Goal: Transaction & Acquisition: Purchase product/service

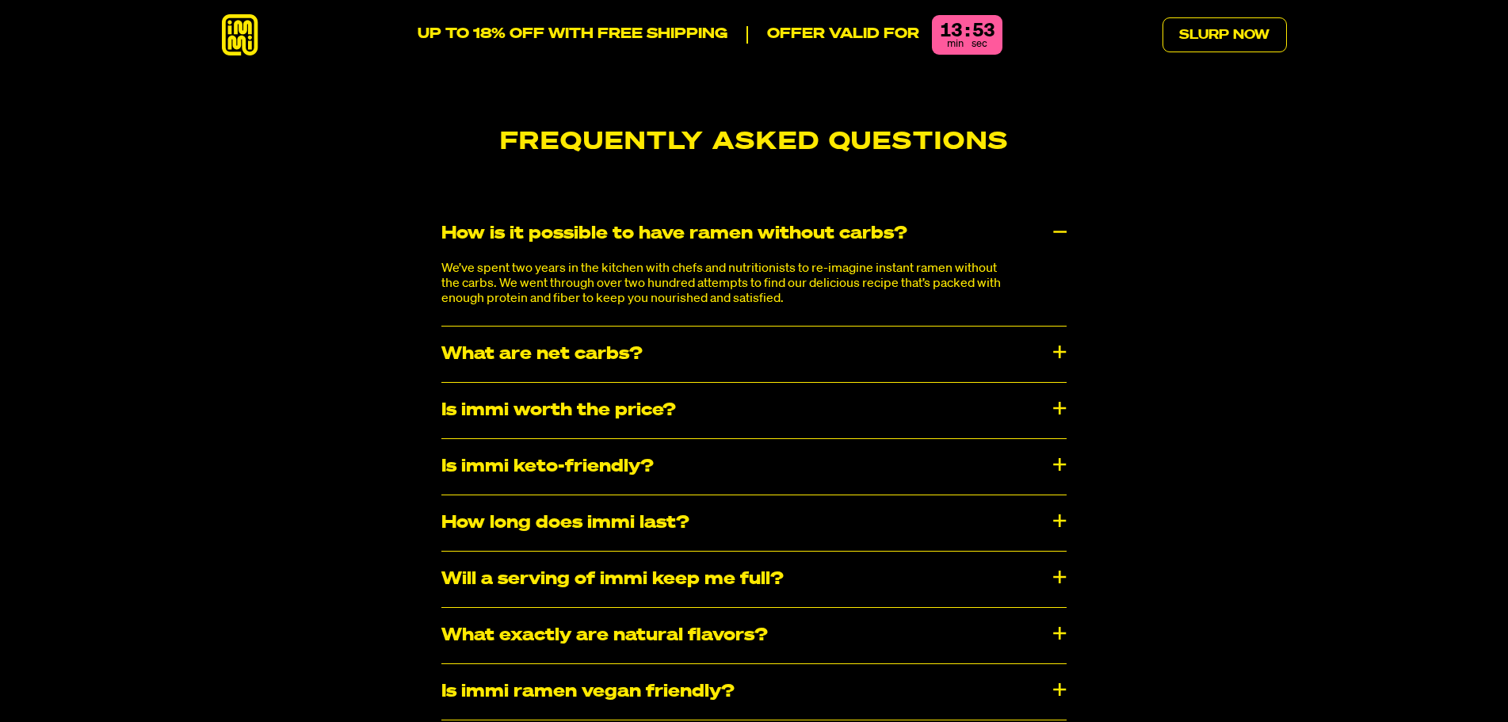
scroll to position [8400, 0]
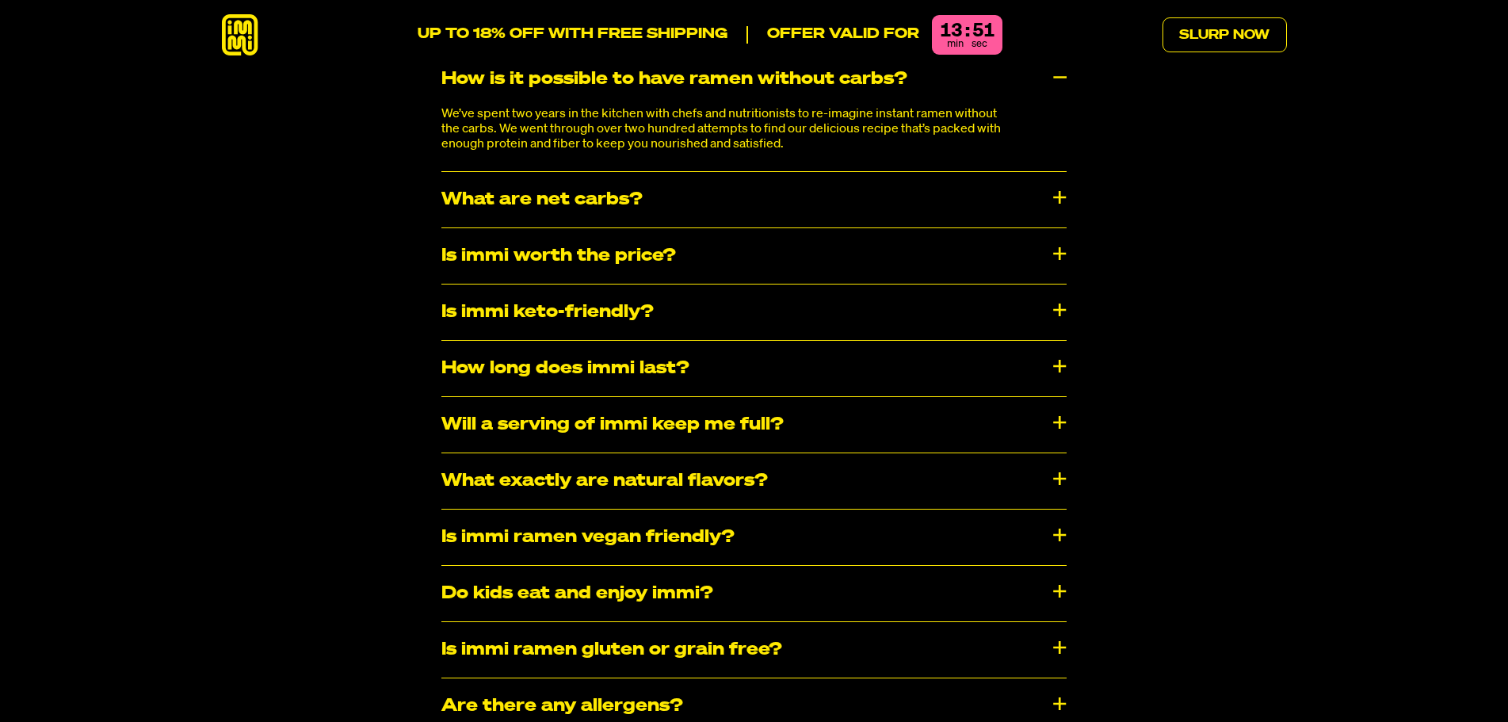
click at [566, 228] on div "Is immi worth the price?" at bounding box center [753, 255] width 625 height 55
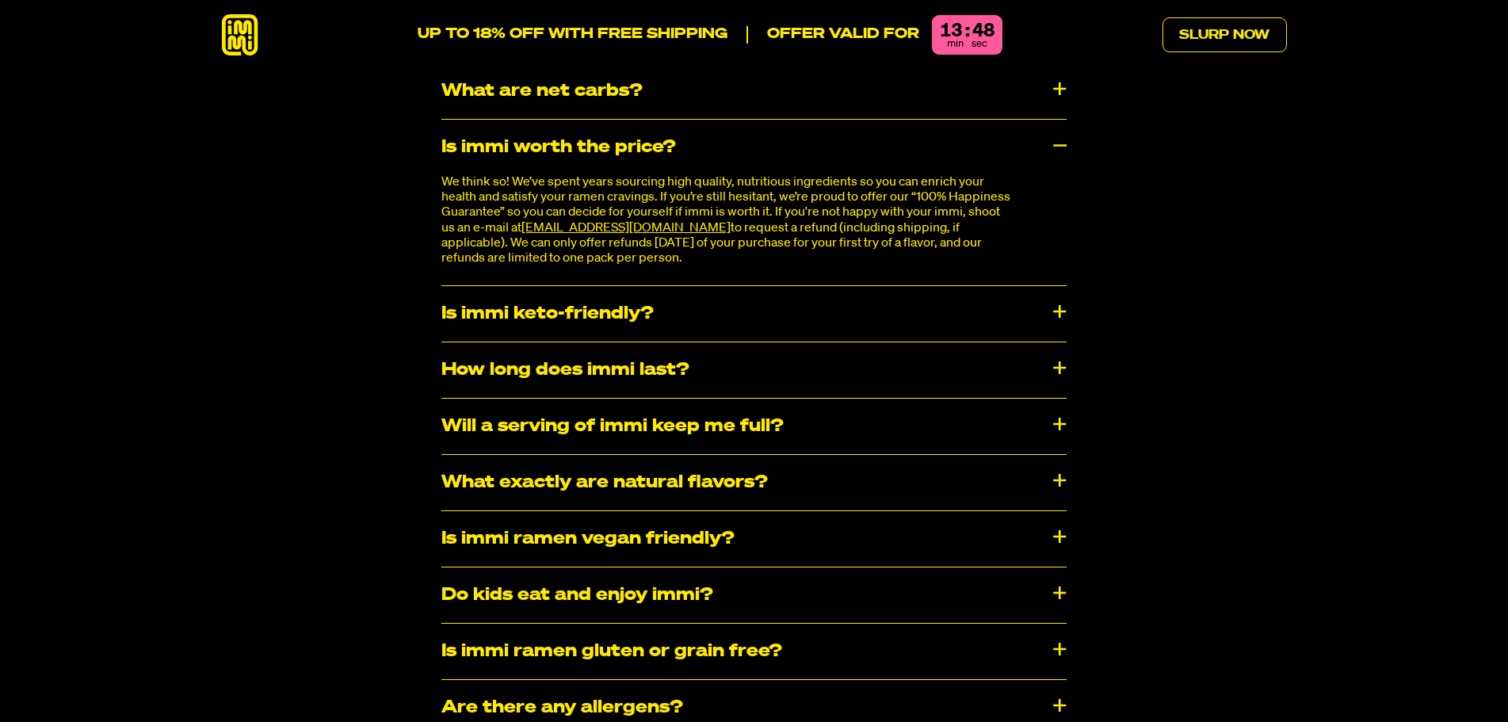
scroll to position [8559, 0]
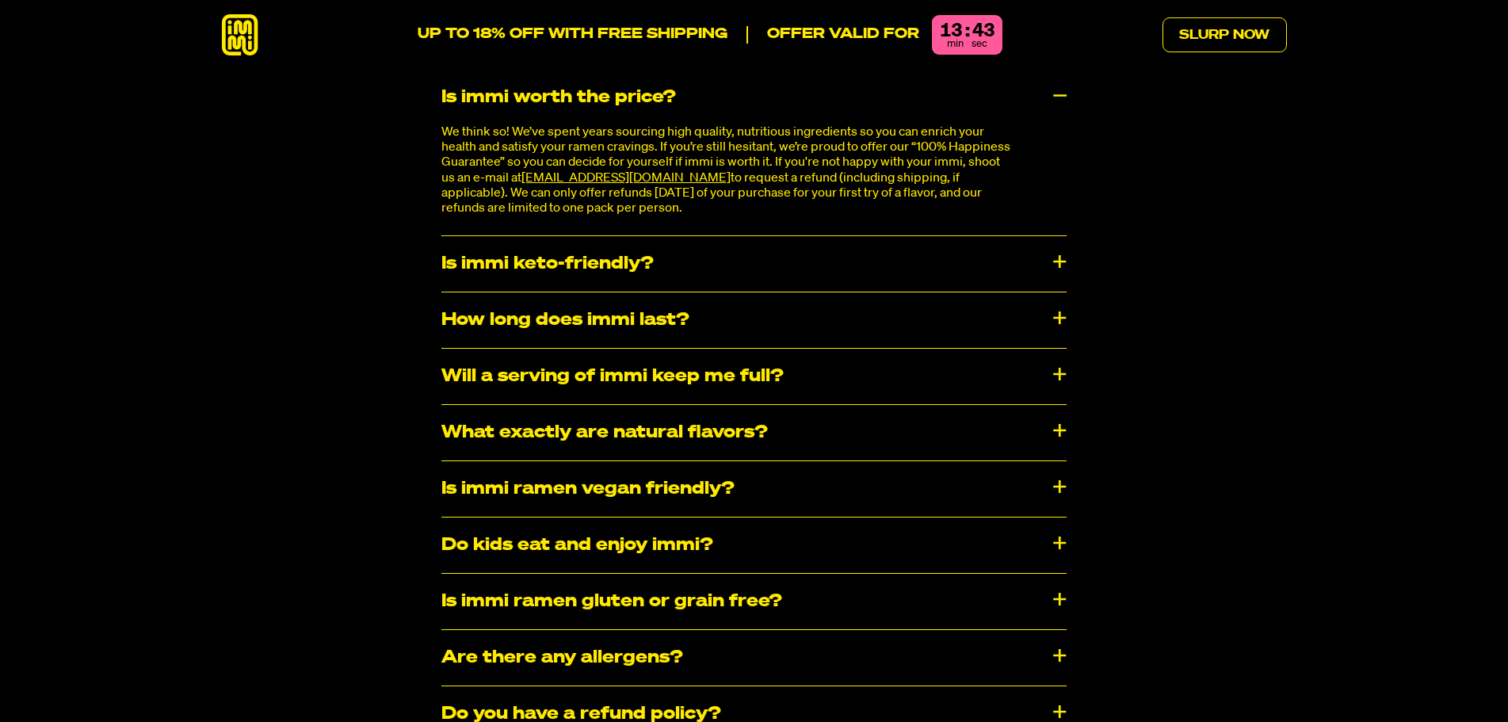
click at [543, 292] on div "How long does immi last?" at bounding box center [753, 319] width 625 height 55
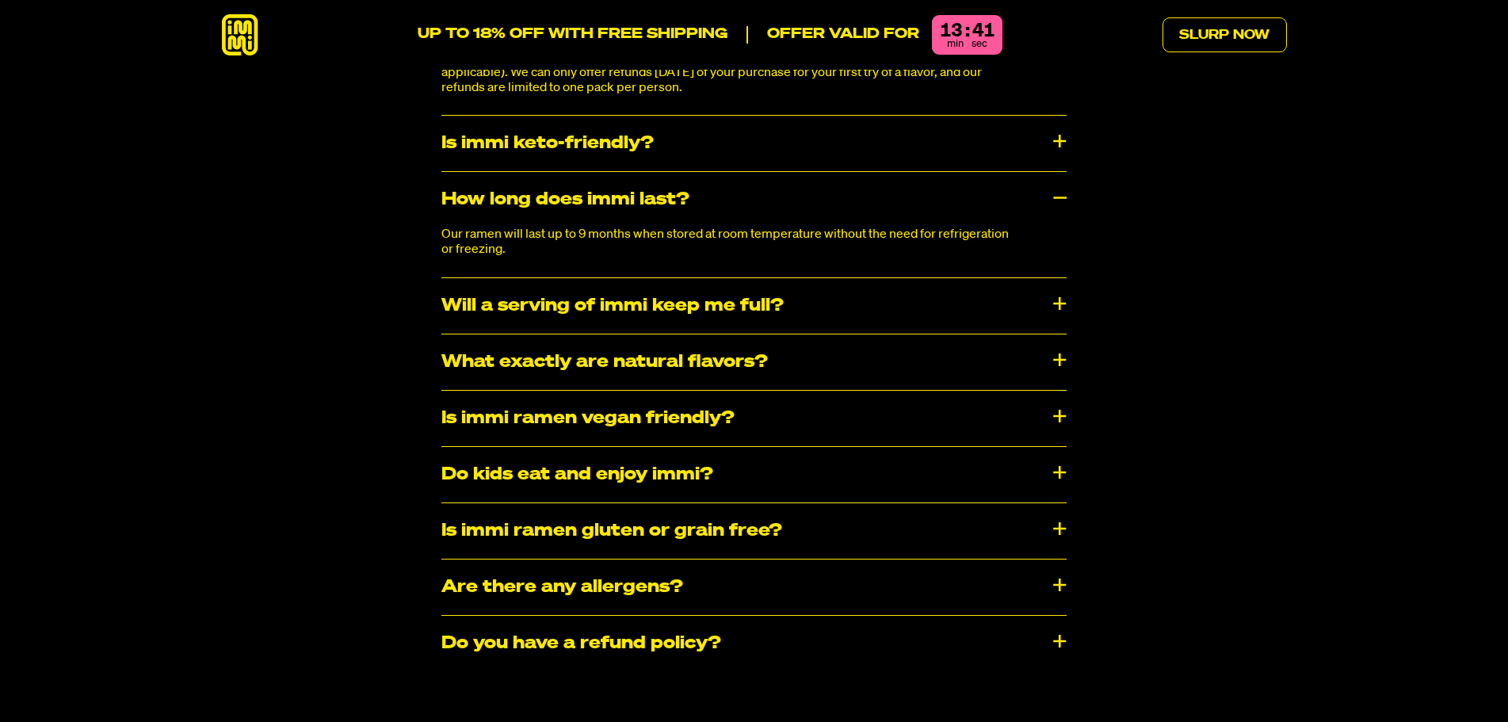
scroll to position [8717, 0]
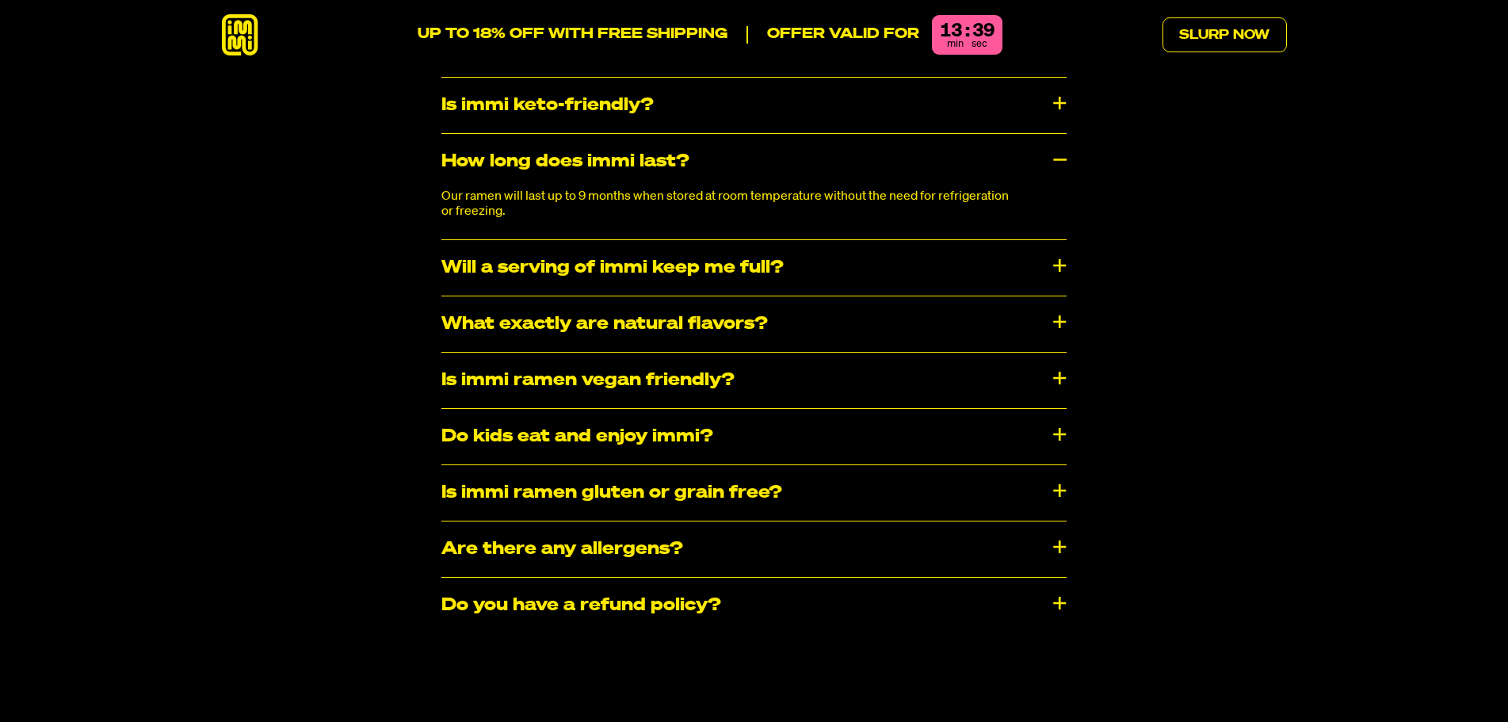
click at [552, 465] on div "Is immi ramen gluten or grain free?" at bounding box center [753, 492] width 625 height 55
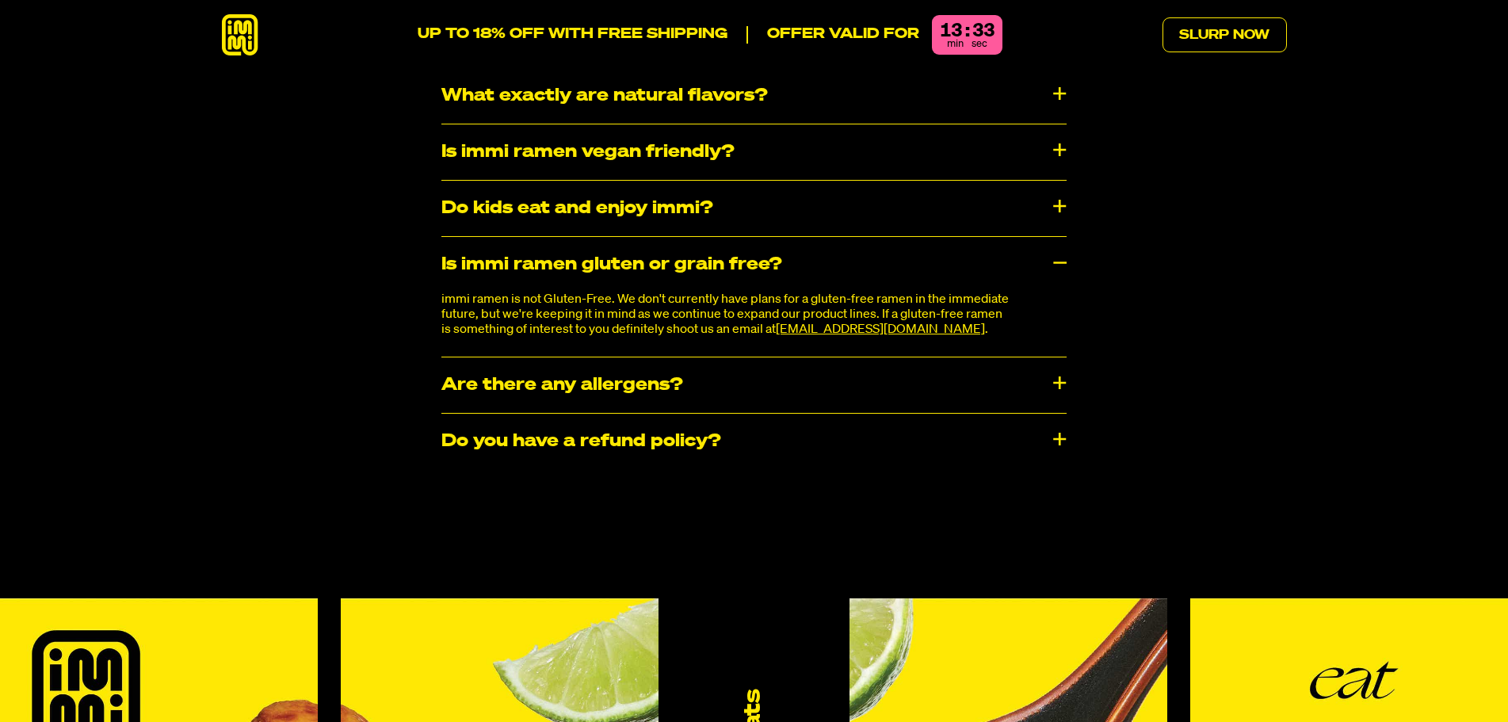
scroll to position [8797, 0]
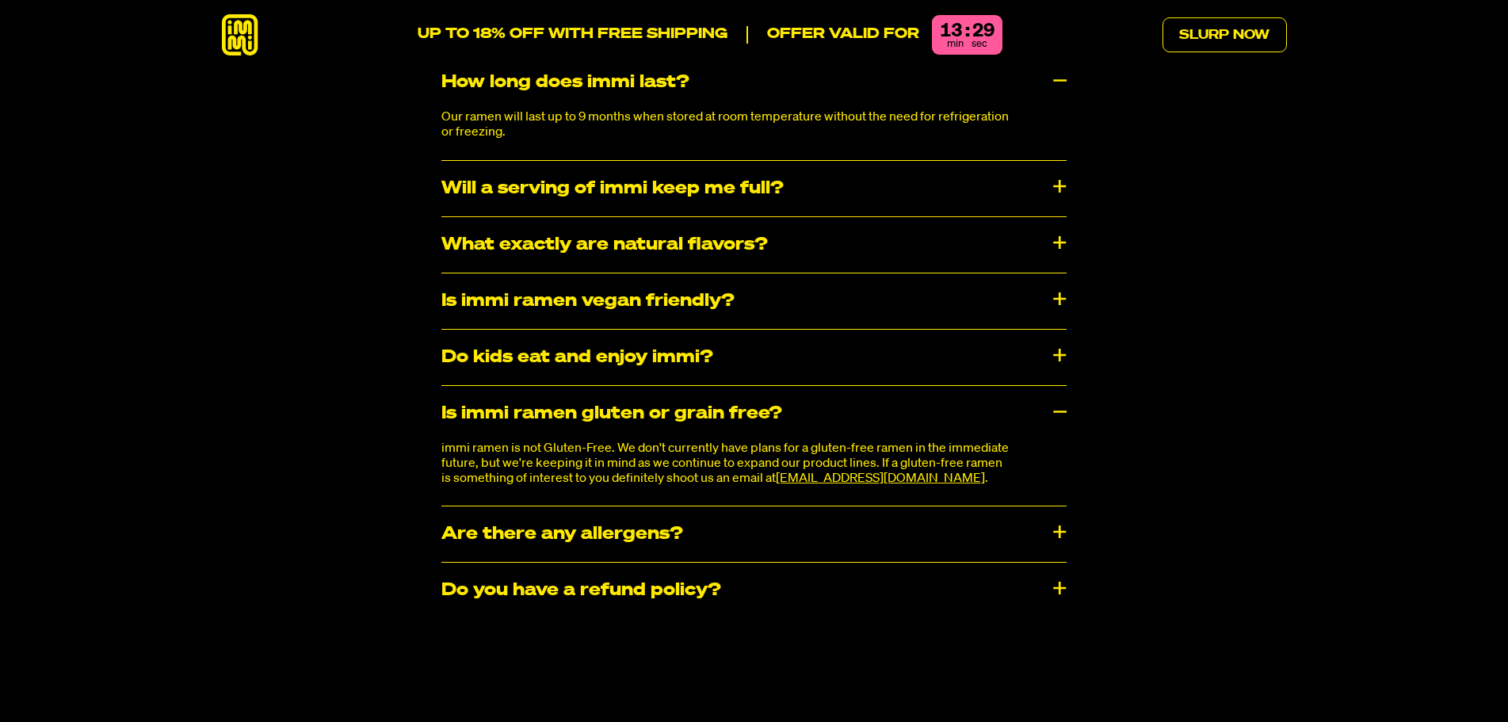
click at [649, 273] on div "Is immi ramen vegan friendly?" at bounding box center [753, 300] width 625 height 55
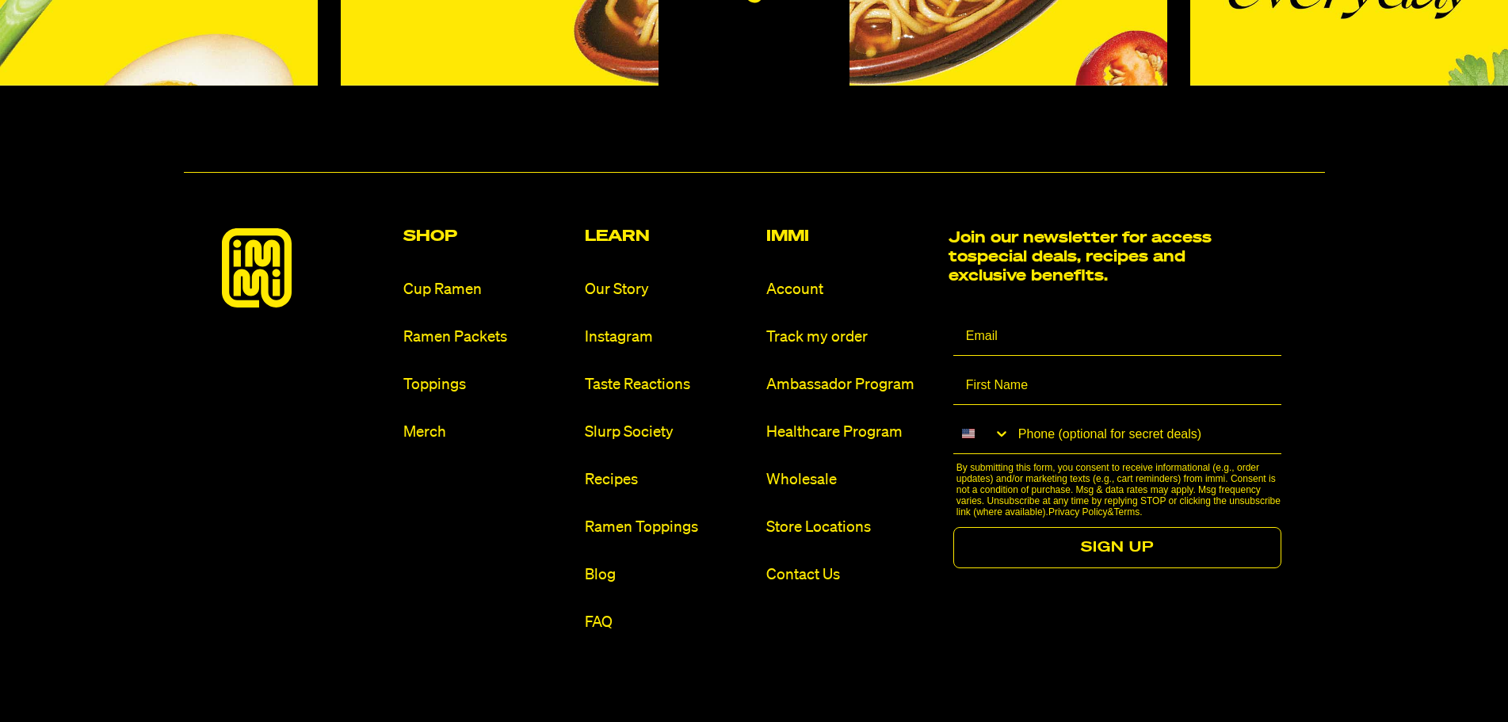
scroll to position [9827, 0]
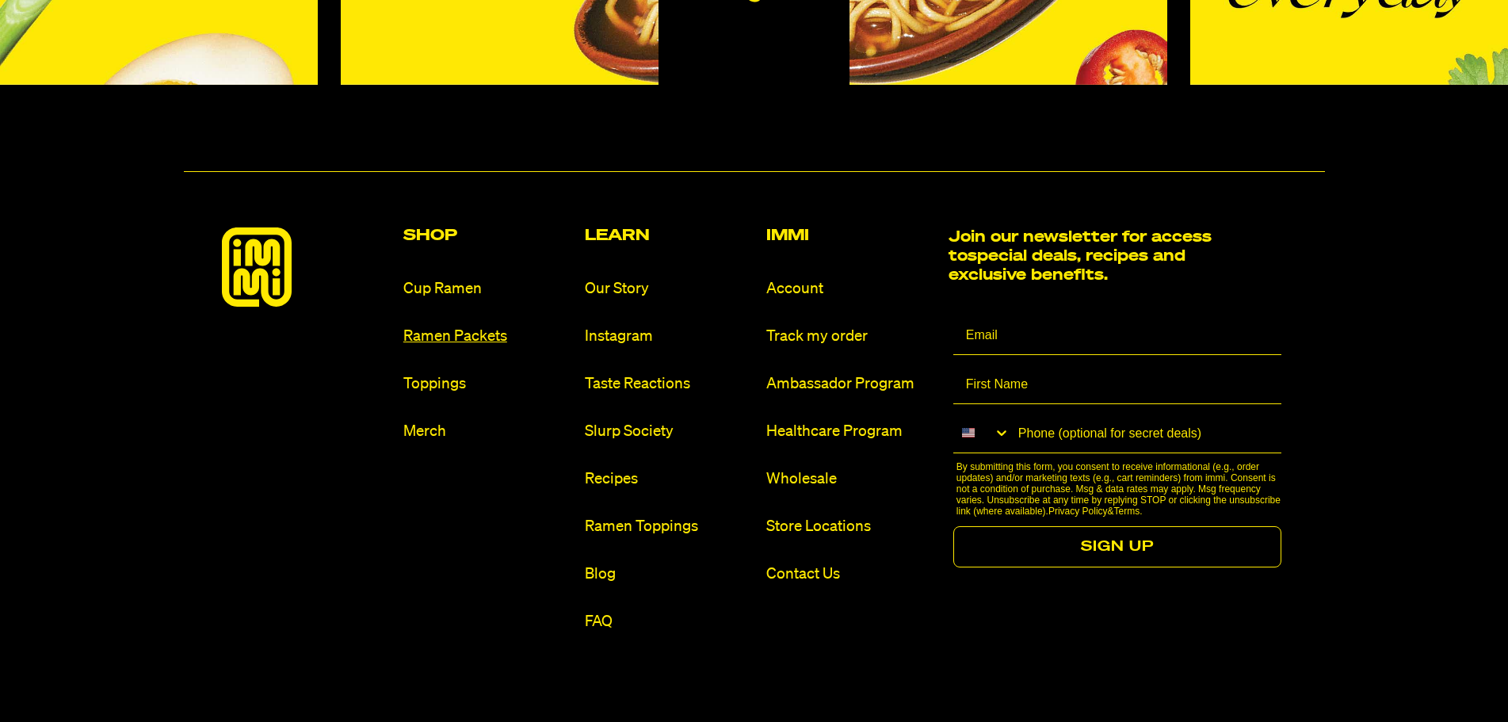
click at [477, 326] on link "Ramen Packets" at bounding box center [487, 336] width 169 height 21
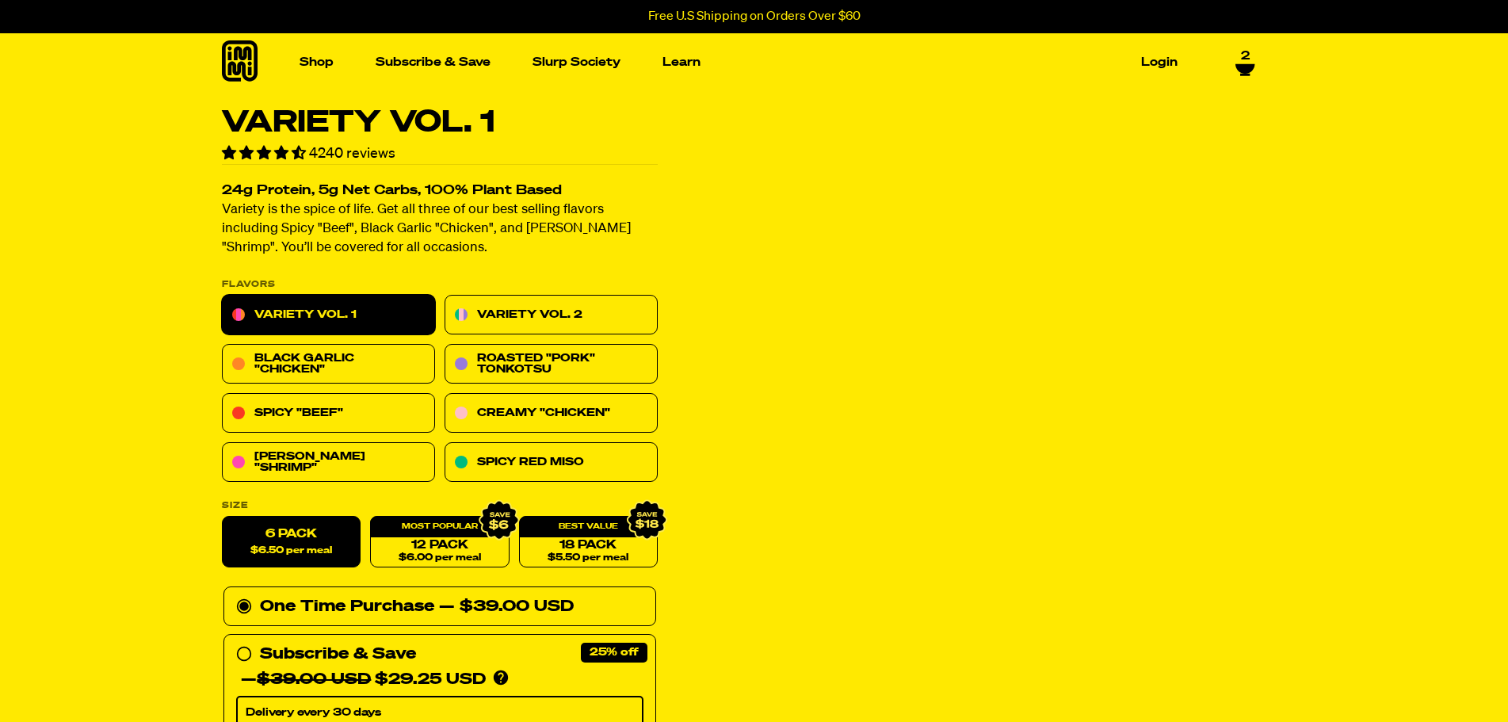
select select "Every 30 Days"
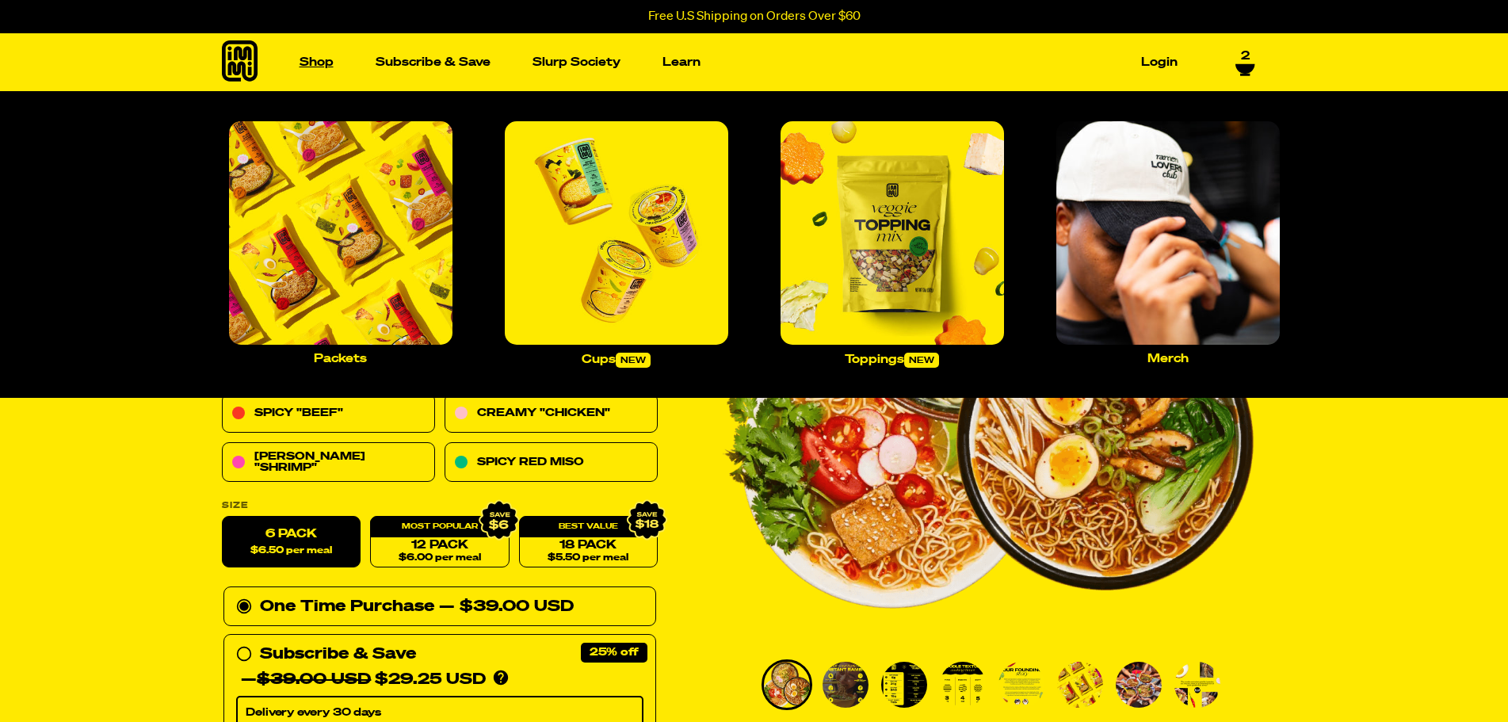
click at [309, 63] on link "Shop" at bounding box center [316, 62] width 47 height 25
click at [903, 265] on img "Main navigation" at bounding box center [892, 232] width 223 height 223
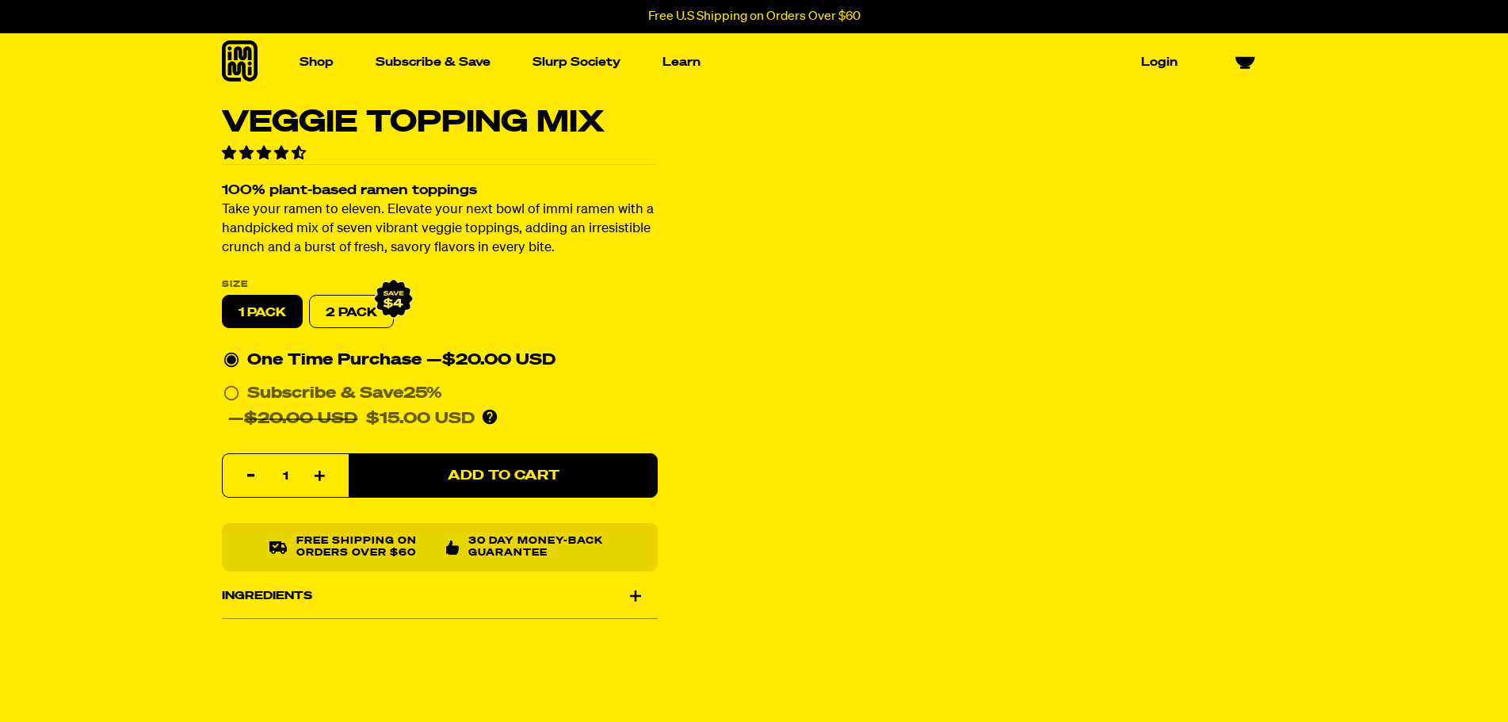
select select "Every 30 Days"
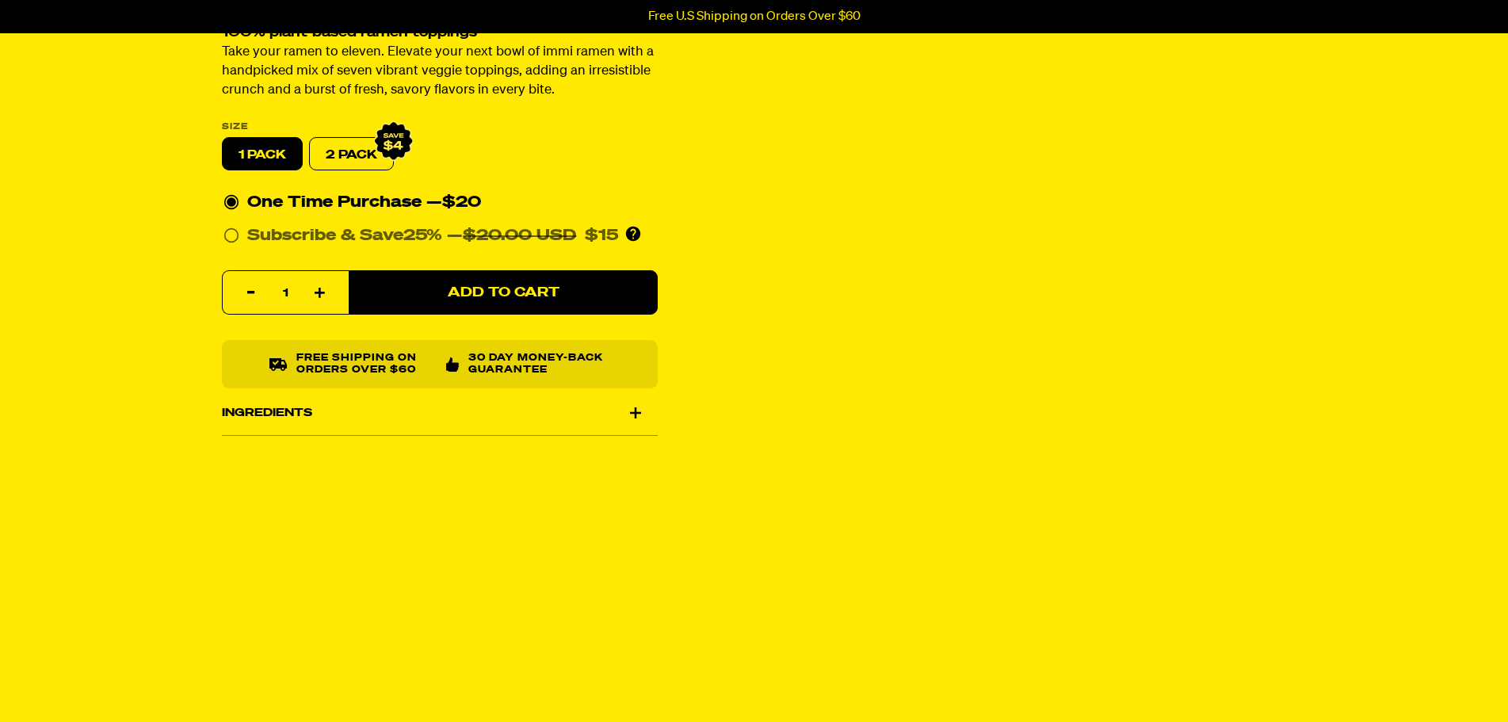
scroll to position [158, 0]
click at [263, 409] on div "Ingredients" at bounding box center [440, 412] width 436 height 44
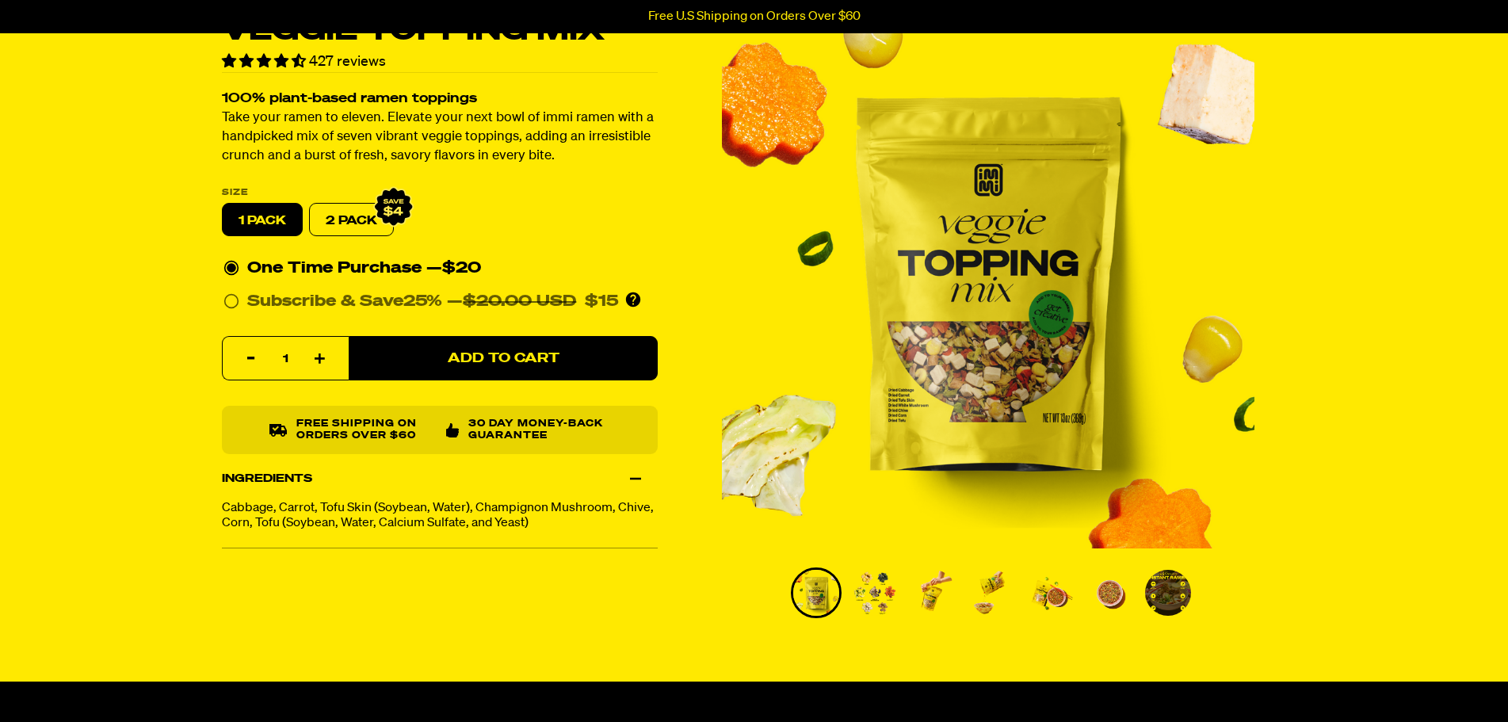
scroll to position [0, 0]
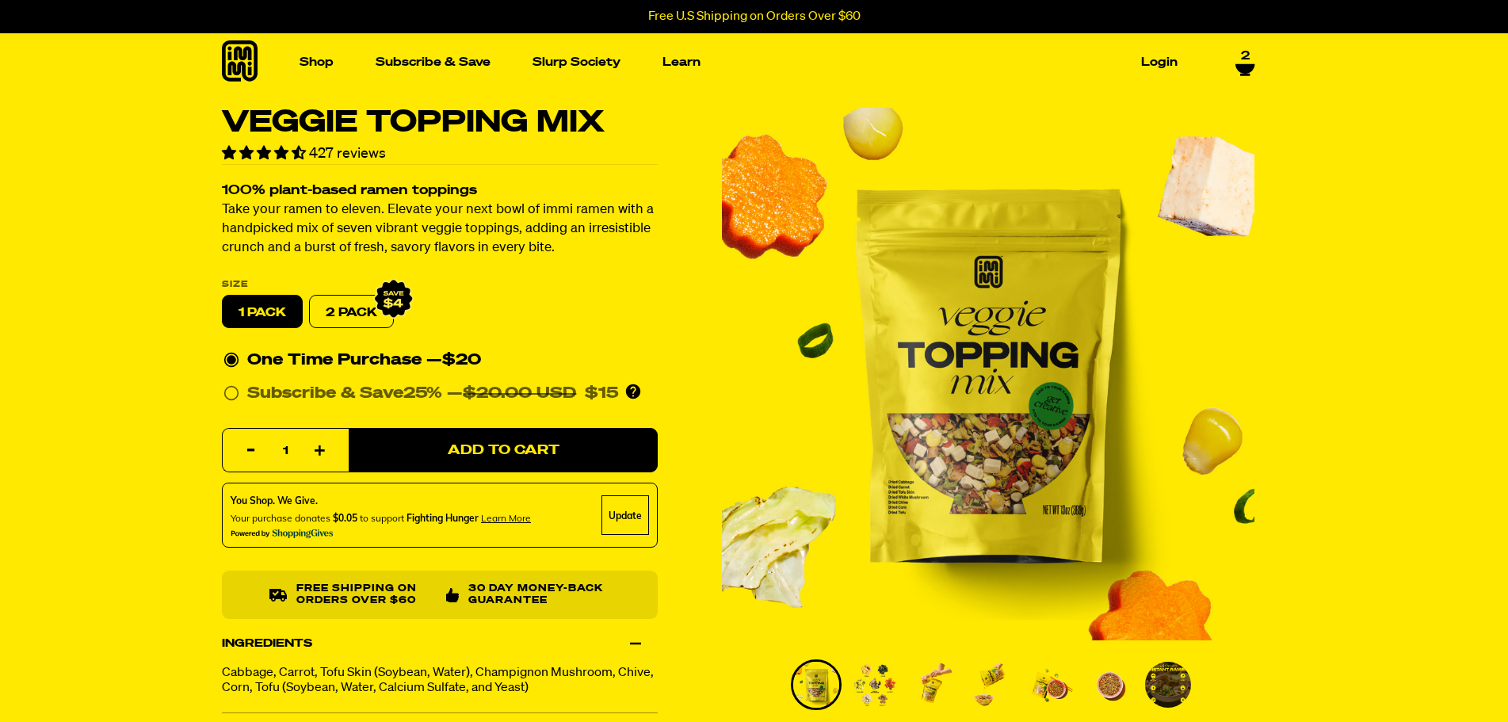
click at [953, 491] on img "1 of 7" at bounding box center [988, 374] width 533 height 533
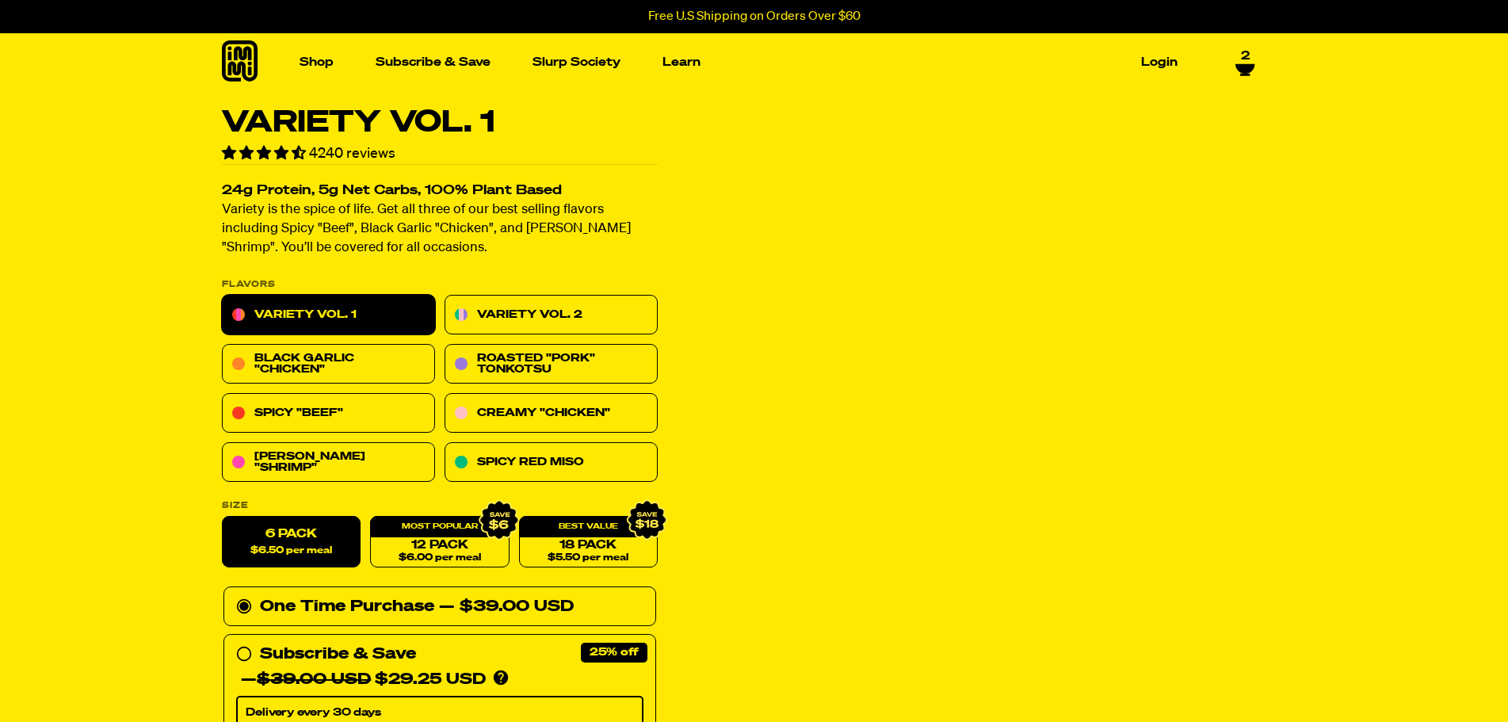
select select "Every 30 Days"
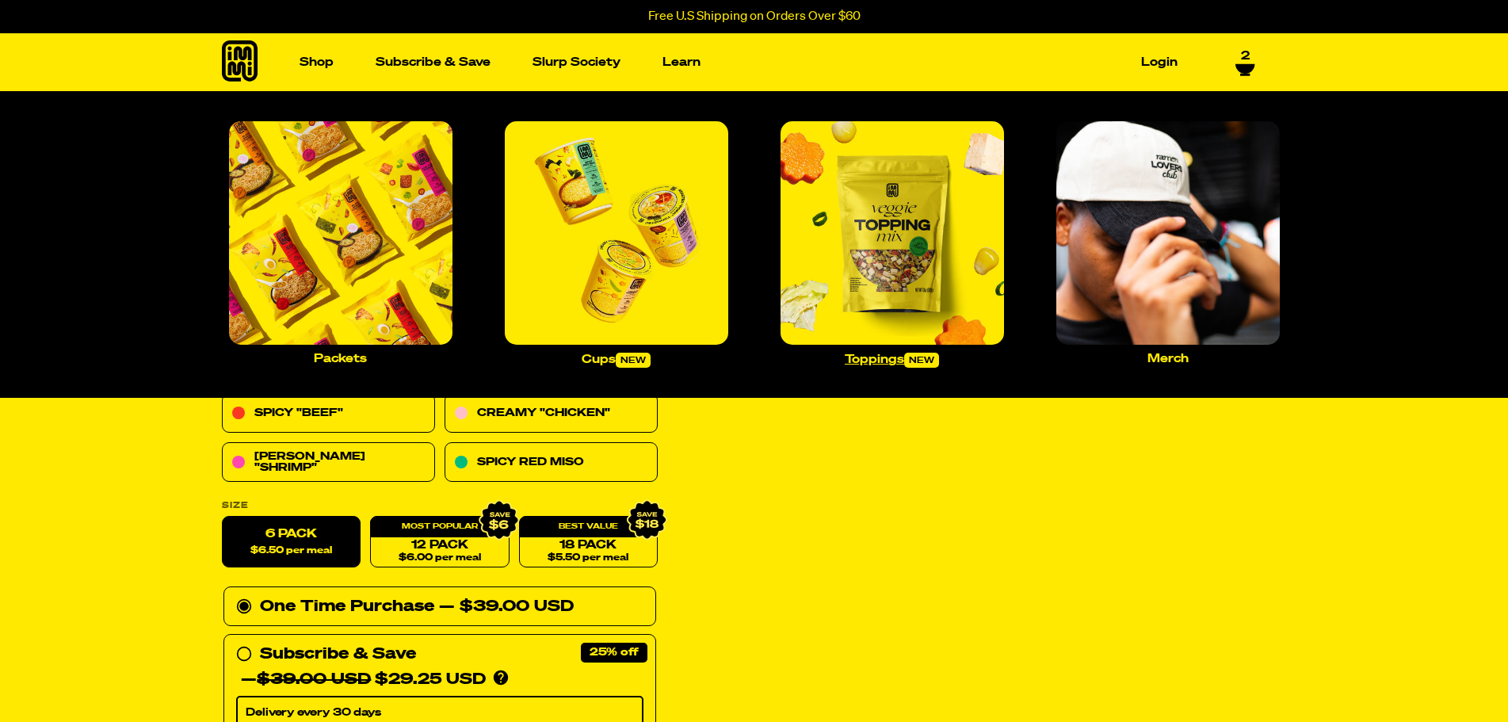
click at [862, 353] on p "Toppings new" at bounding box center [892, 360] width 94 height 15
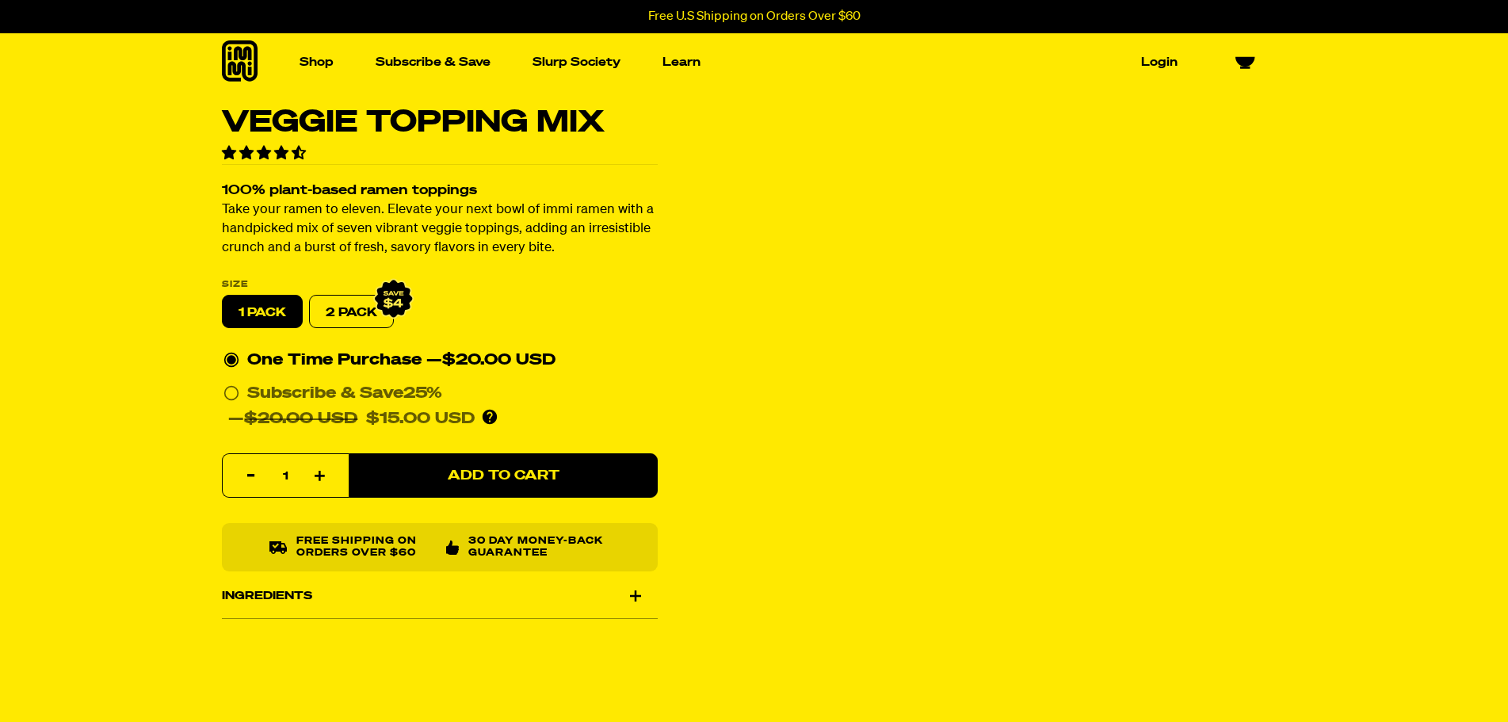
select select "Every 30 Days"
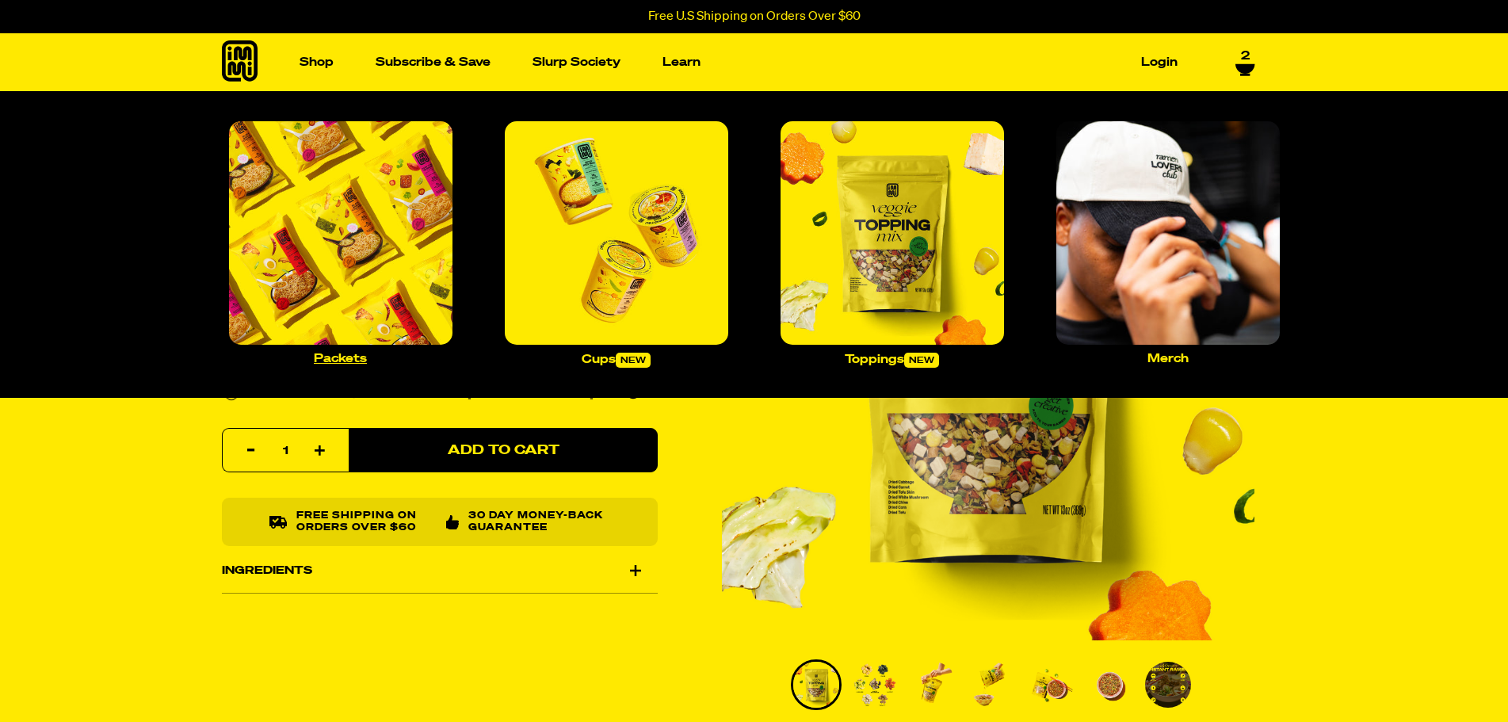
click at [338, 216] on img "Main navigation" at bounding box center [340, 232] width 223 height 223
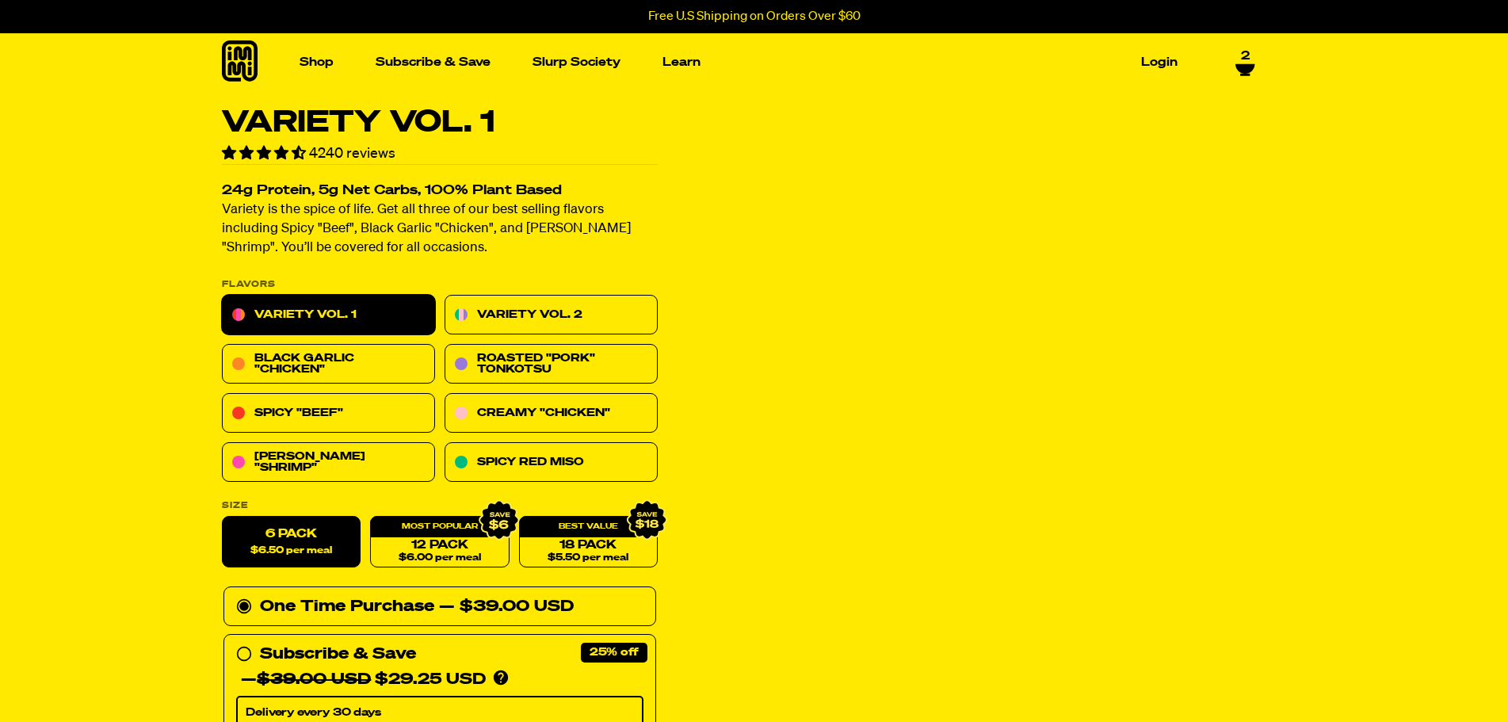
select select "Every 30 Days"
